Goal: Task Accomplishment & Management: Manage account settings

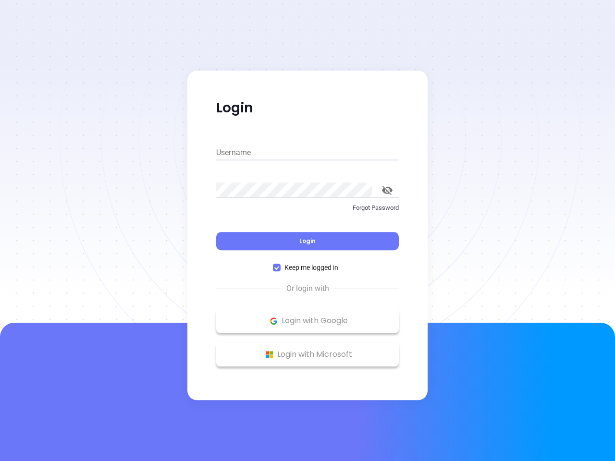
click at [308, 231] on div "Login" at bounding box center [307, 236] width 183 height 30
click at [308, 153] on input "Username" at bounding box center [307, 152] width 183 height 15
click at [387, 190] on icon "toggle password visibility" at bounding box center [387, 190] width 11 height 9
click at [308, 241] on span "Login" at bounding box center [307, 241] width 16 height 8
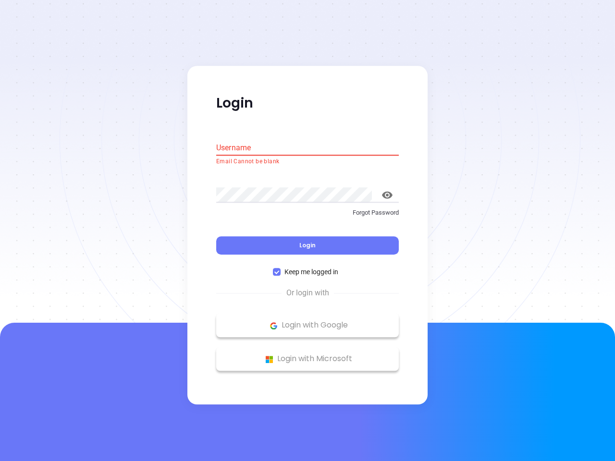
click at [308, 268] on span "Keep me logged in" at bounding box center [312, 272] width 62 height 11
click at [281, 269] on input "Keep me logged in" at bounding box center [277, 273] width 8 height 8
checkbox input "false"
click at [308, 321] on p "Login with Google" at bounding box center [307, 326] width 173 height 14
click at [308, 355] on p "Login with Microsoft" at bounding box center [307, 359] width 173 height 14
